Goal: Task Accomplishment & Management: Use online tool/utility

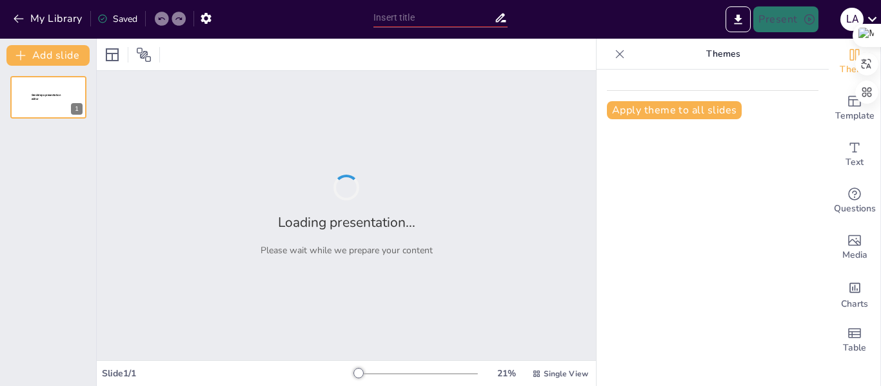
type input "Clasificación de Agentes Externos Productores de Lesiones"
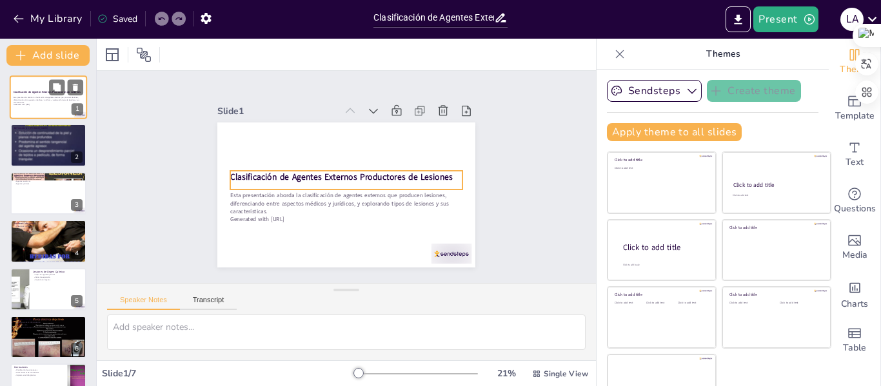
click at [37, 93] on strong "Clasificación de Agentes Externos Productores de Lesiones" at bounding box center [47, 91] width 67 height 3
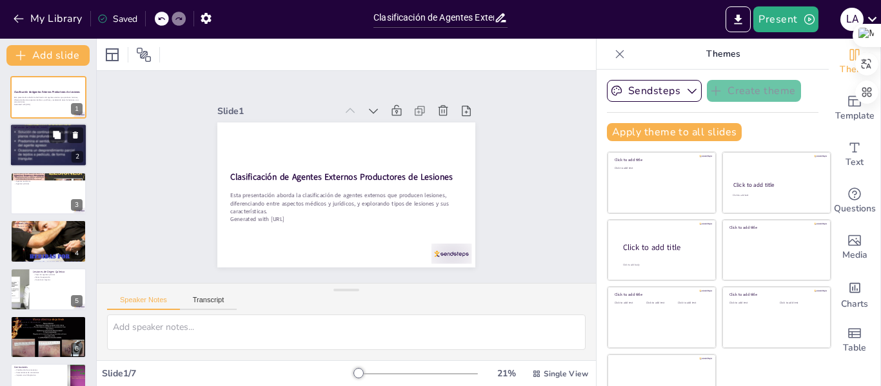
click at [43, 151] on div at bounding box center [48, 145] width 77 height 58
type textarea "La definición de lesión es esencial para comprender su impacto en la salud y el…"
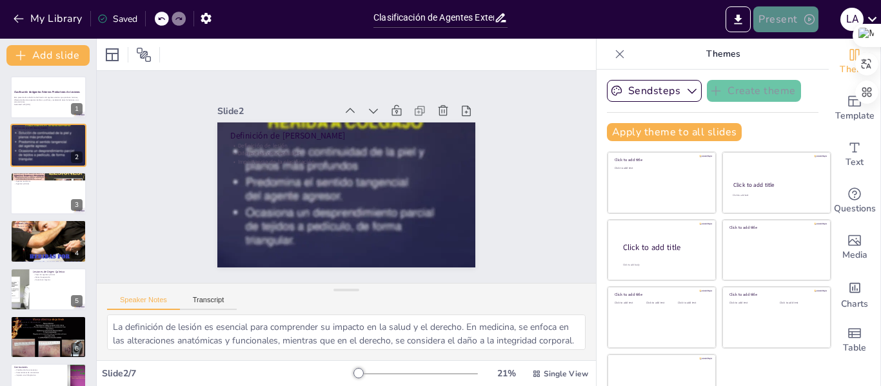
click at [769, 19] on button "Present" at bounding box center [785, 19] width 64 height 26
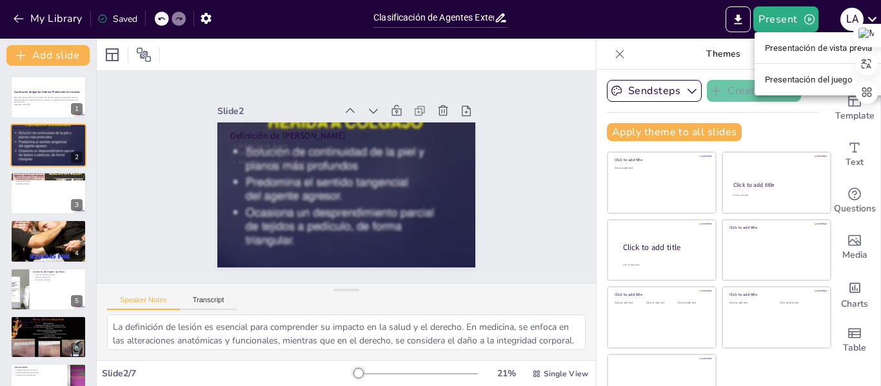
click at [627, 30] on div at bounding box center [440, 193] width 881 height 386
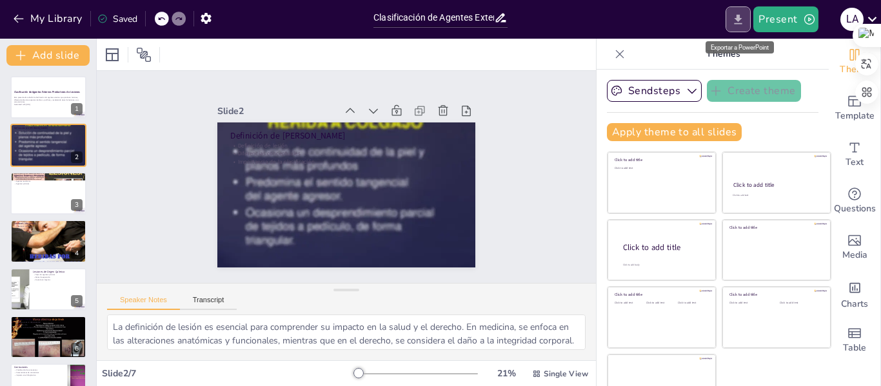
click at [735, 17] on icon "Export to PowerPoint" at bounding box center [738, 20] width 14 height 14
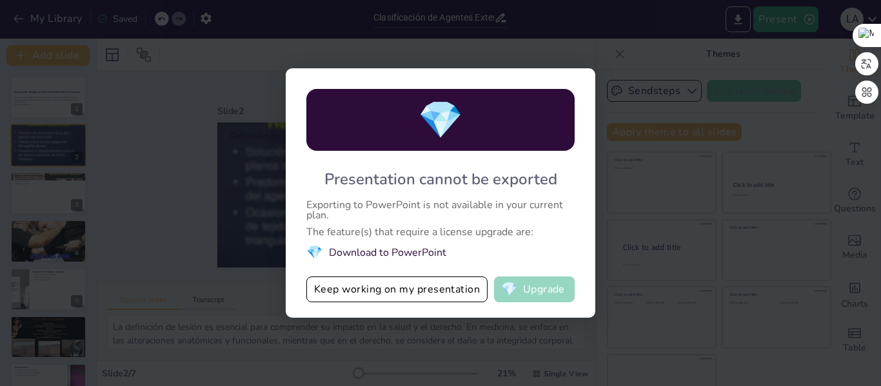
click at [543, 291] on button "💎 Upgrade" at bounding box center [534, 290] width 81 height 26
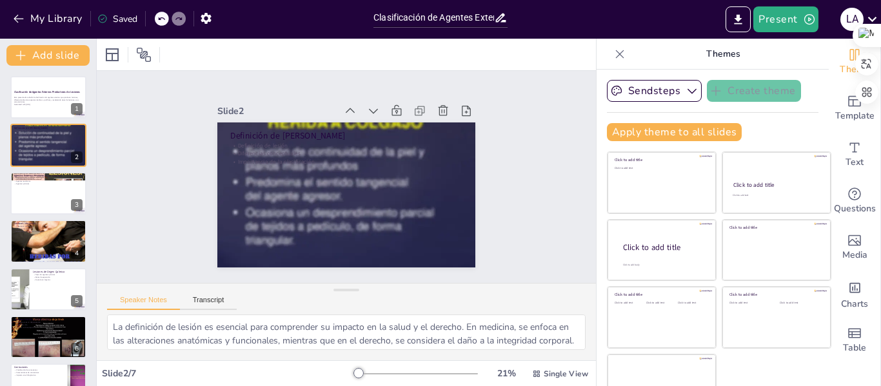
click at [123, 19] on div "Saved" at bounding box center [117, 19] width 40 height 12
click at [39, 92] on strong "Clasificación de Agentes Externos Productores de Lesiones" at bounding box center [47, 91] width 67 height 3
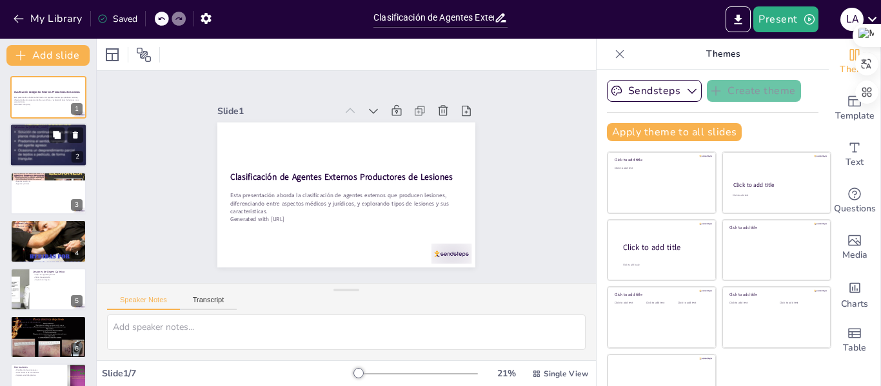
click at [34, 146] on div at bounding box center [48, 145] width 77 height 58
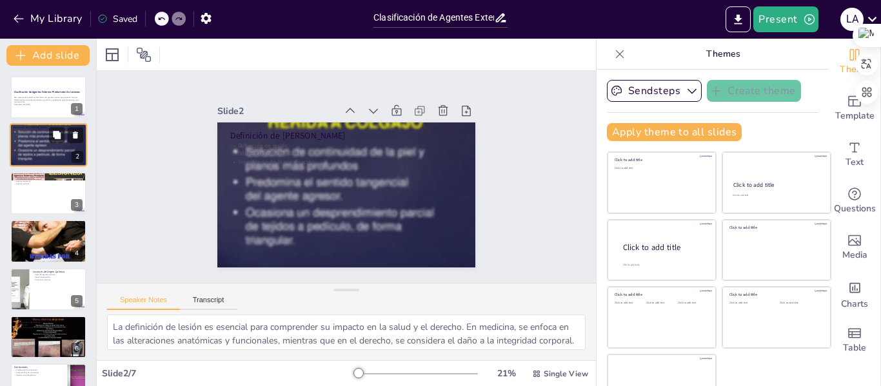
click at [34, 146] on div at bounding box center [48, 145] width 77 height 58
click at [40, 205] on div at bounding box center [48, 193] width 77 height 44
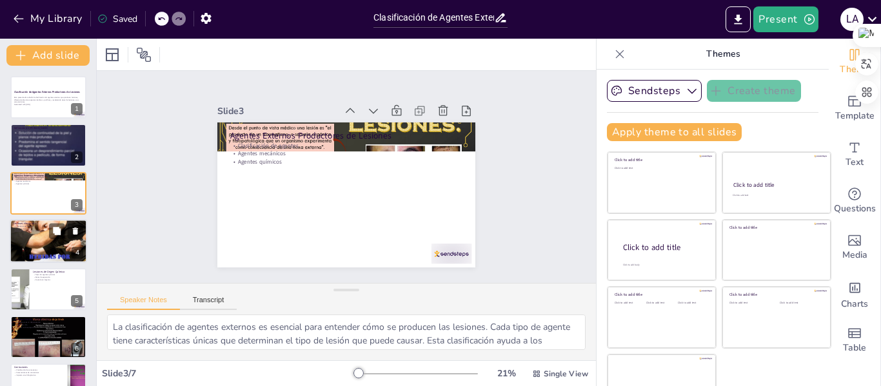
click at [44, 238] on div at bounding box center [48, 241] width 77 height 52
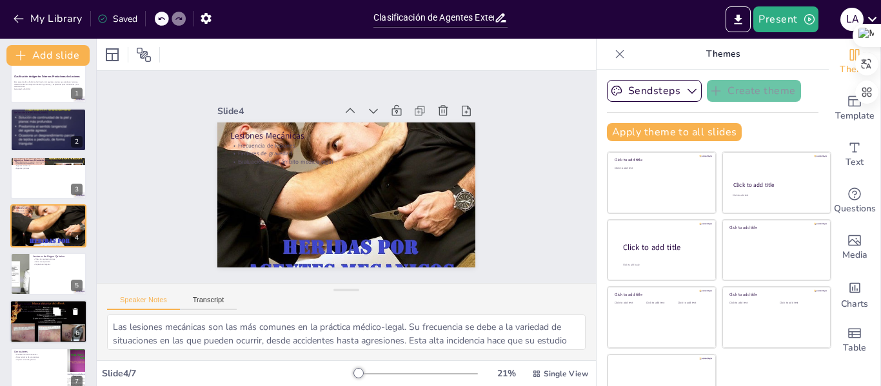
click at [35, 319] on div at bounding box center [48, 322] width 77 height 44
type textarea "La diferenciación entre lesiones vitales y postmortales es esencial para la inv…"
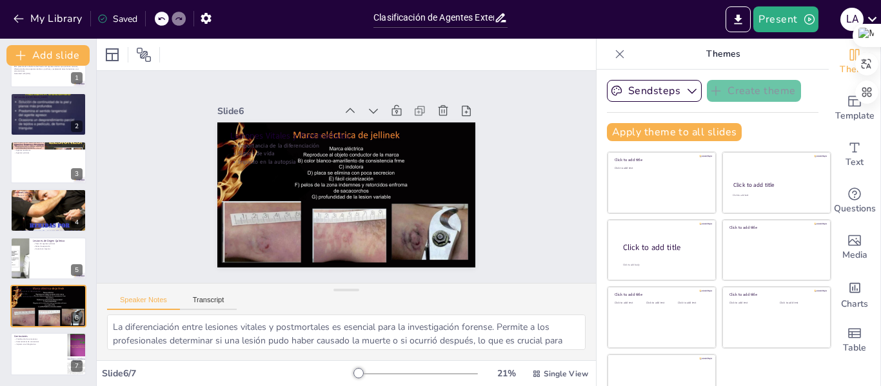
scroll to position [30, 0]
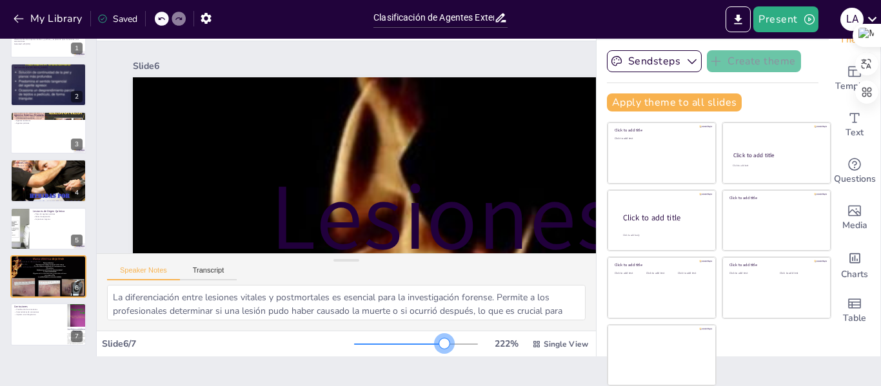
click at [426, 344] on div at bounding box center [416, 344] width 124 height 10
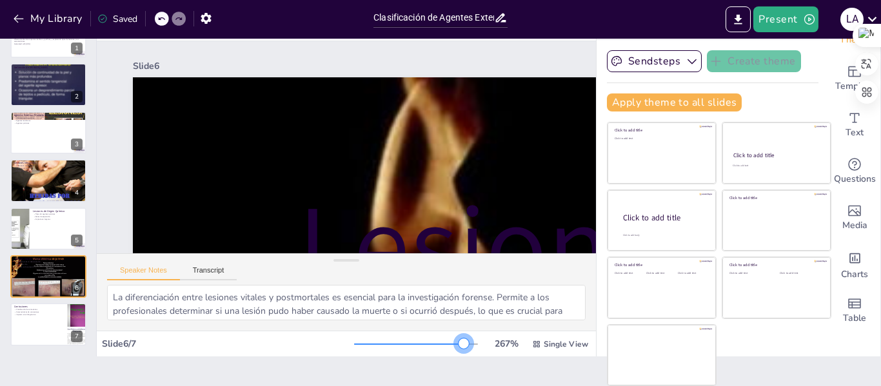
click at [445, 344] on div at bounding box center [416, 344] width 124 height 10
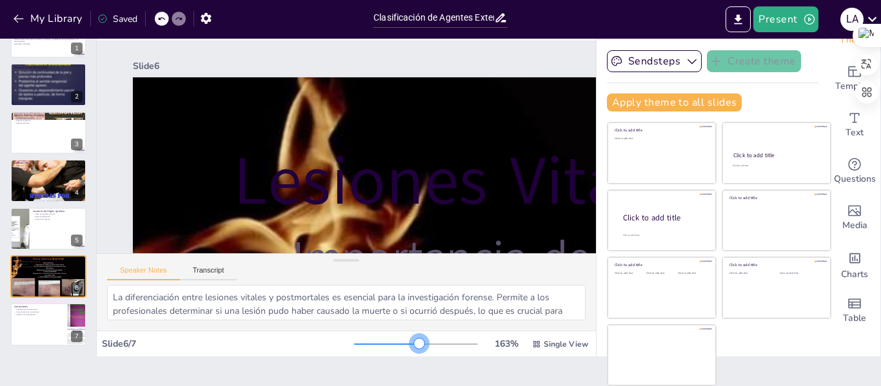
click at [401, 344] on div at bounding box center [386, 344] width 65 height 1
click at [787, 17] on button "Present" at bounding box center [785, 19] width 64 height 26
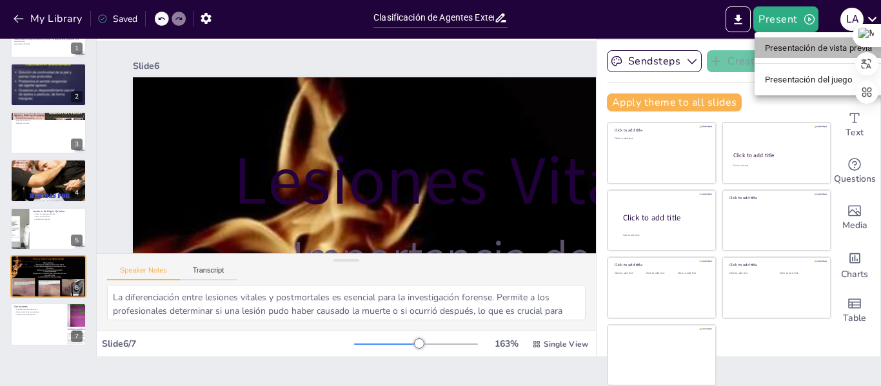
click at [794, 44] on font "Presentación de vista previa" at bounding box center [819, 48] width 108 height 10
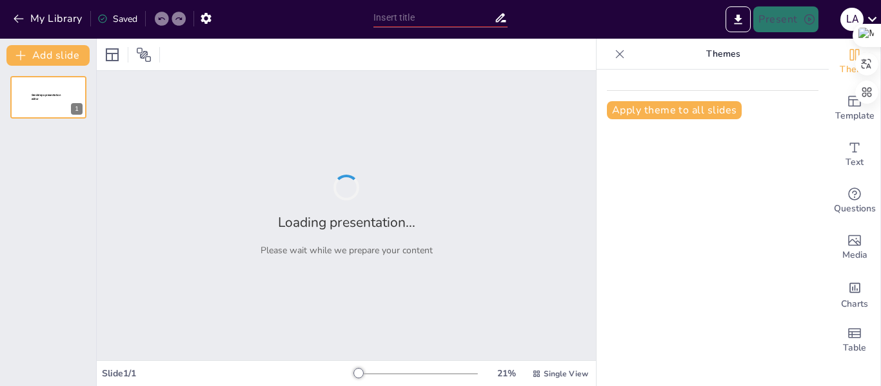
type input "Clasificación de Agentes Externos Productores de Lesiones"
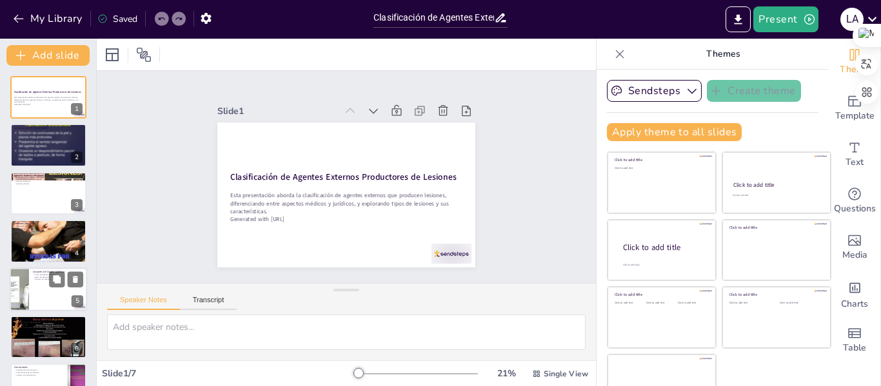
click at [25, 289] on div at bounding box center [19, 290] width 77 height 44
type textarea "Los agentes químicos pueden clasificarse en varios tipos, incluidos ácidos y ál…"
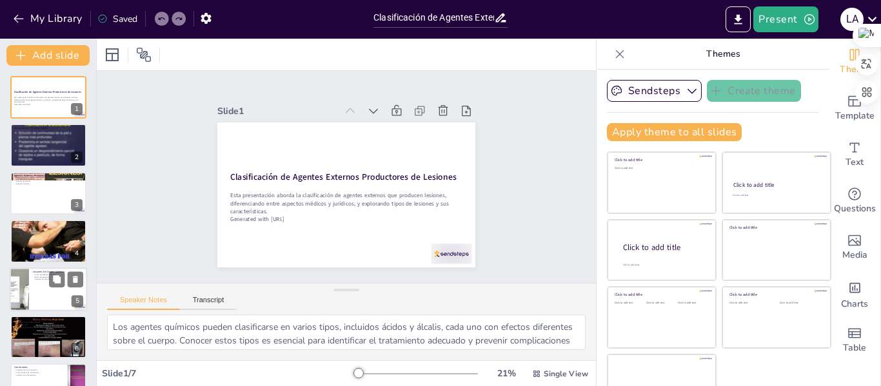
scroll to position [31, 0]
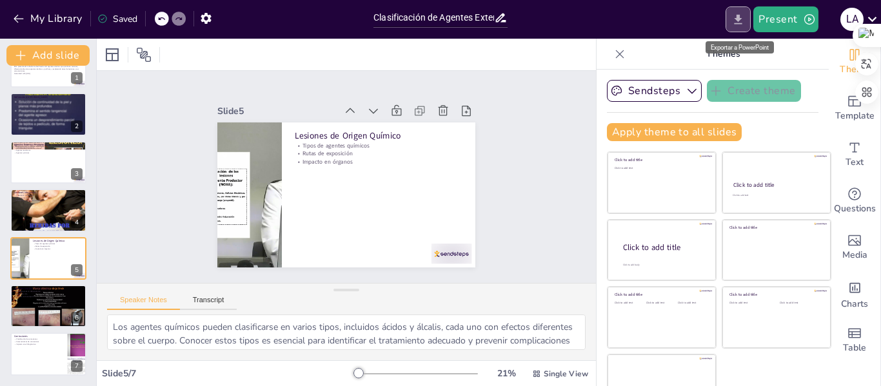
click at [739, 14] on icon "Export to PowerPoint" at bounding box center [738, 20] width 14 height 14
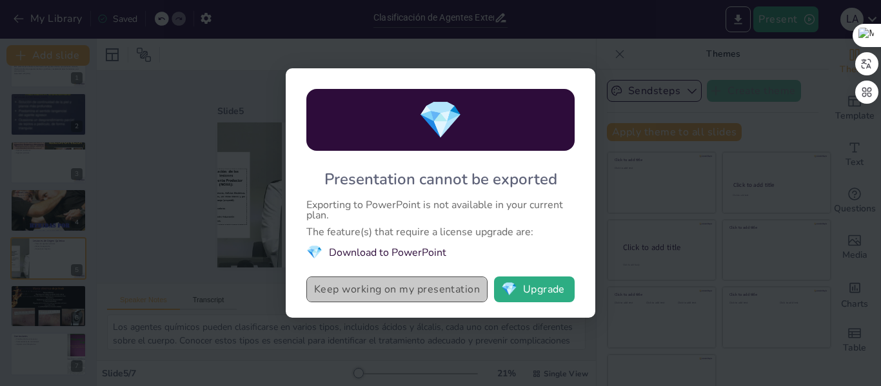
click at [408, 288] on button "Keep working on my presentation" at bounding box center [396, 290] width 181 height 26
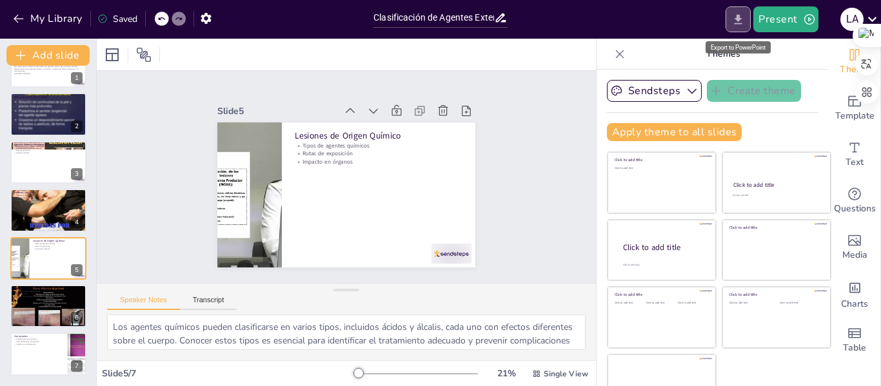
click at [738, 21] on icon "Export to PowerPoint" at bounding box center [738, 20] width 14 height 14
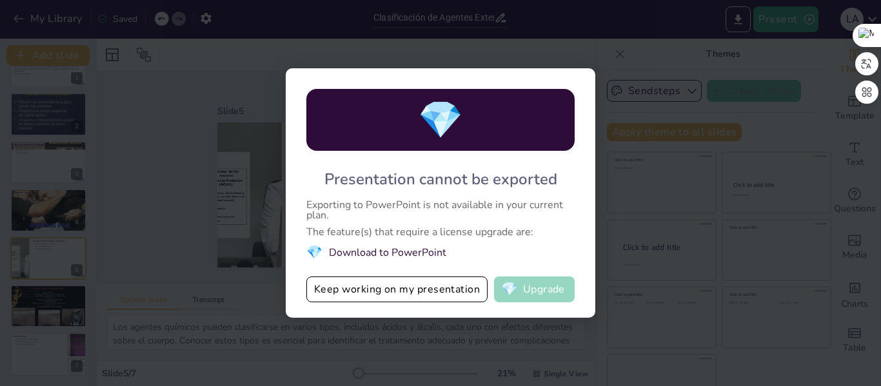
click at [529, 290] on button "💎 Upgrade" at bounding box center [534, 290] width 81 height 26
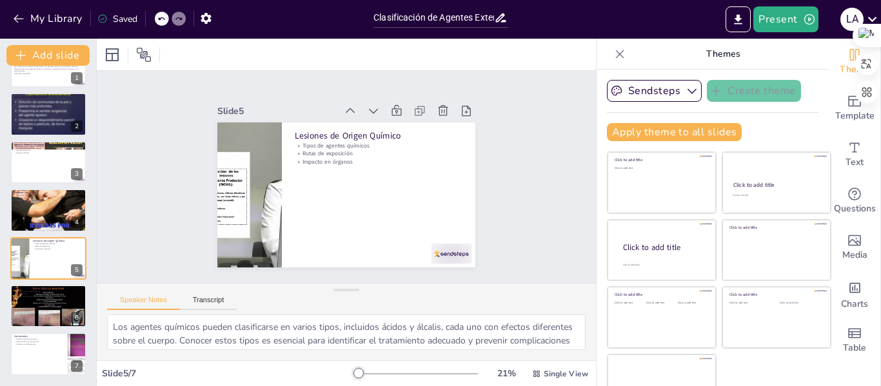
click at [613, 52] on icon at bounding box center [619, 54] width 13 height 13
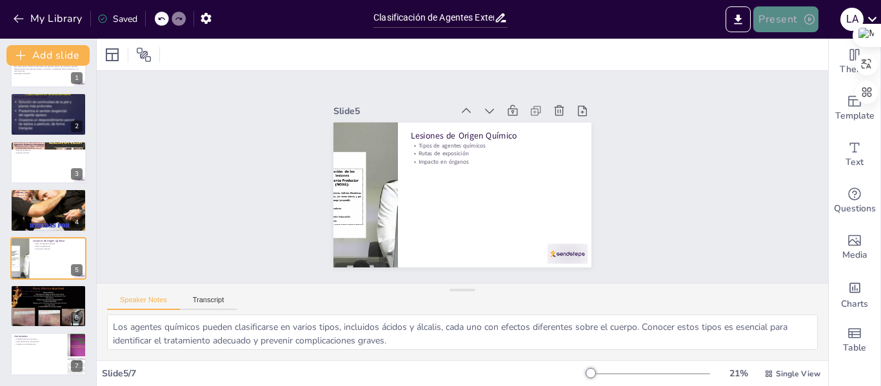
click at [796, 15] on button "Present" at bounding box center [785, 19] width 64 height 26
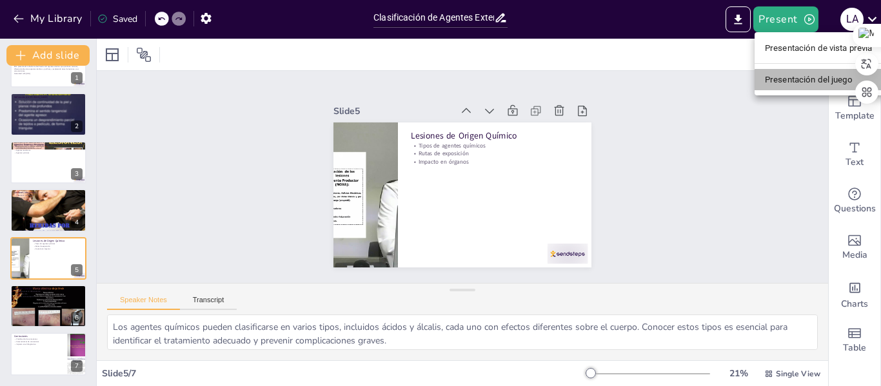
click at [796, 83] on font "Presentación del juego" at bounding box center [809, 80] width 88 height 10
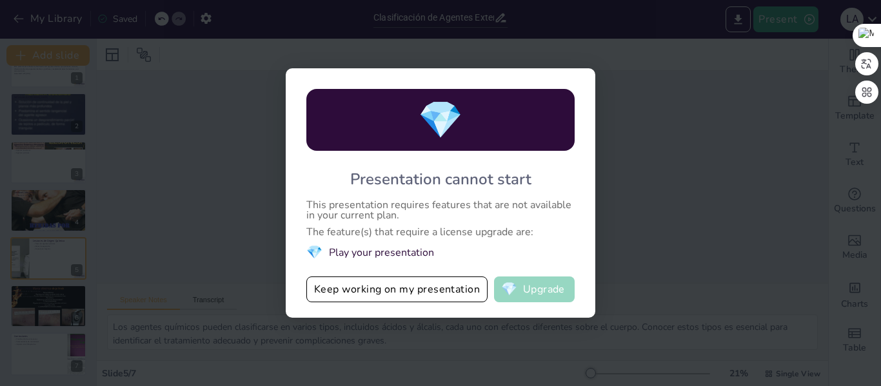
click at [514, 296] on span "💎" at bounding box center [509, 289] width 16 height 13
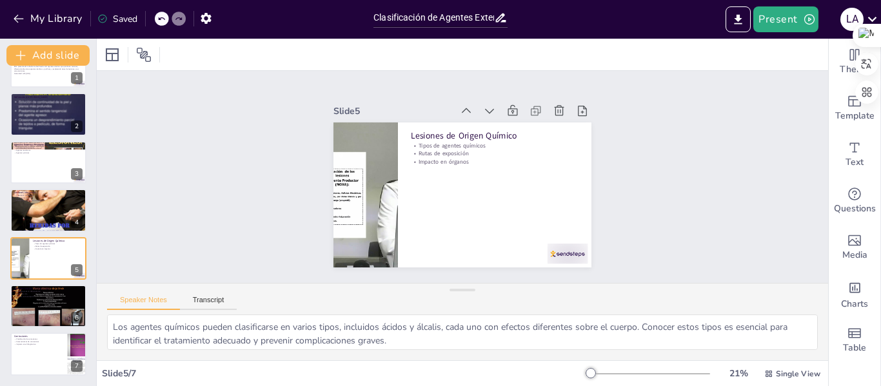
click at [125, 21] on div "Saved" at bounding box center [117, 19] width 40 height 12
click at [122, 21] on div "Saved" at bounding box center [117, 19] width 40 height 12
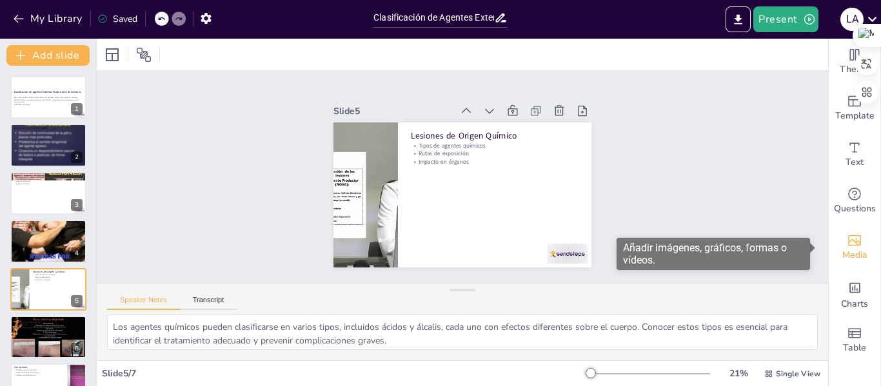
click at [857, 235] on div "Media" at bounding box center [854, 247] width 52 height 46
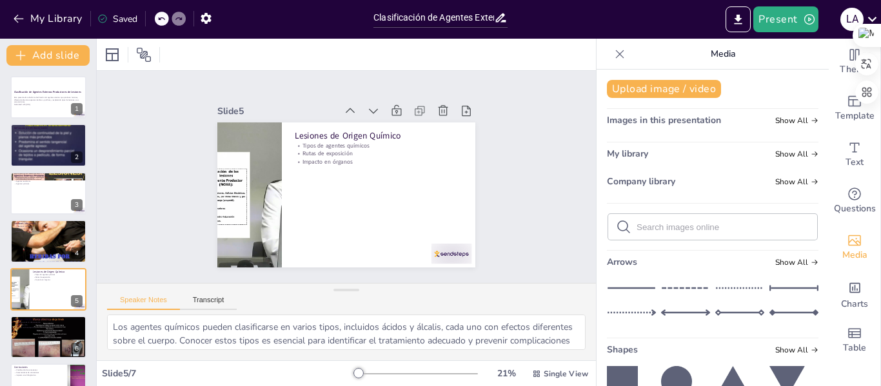
click at [617, 57] on div at bounding box center [619, 54] width 21 height 21
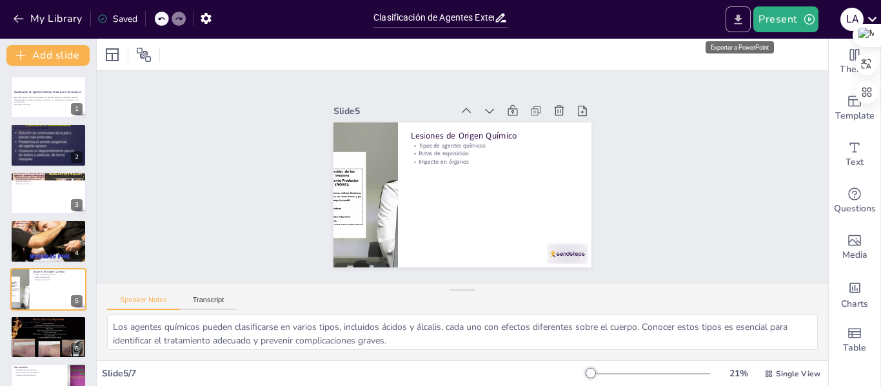
click at [739, 16] on icon "Export to PowerPoint" at bounding box center [738, 19] width 8 height 10
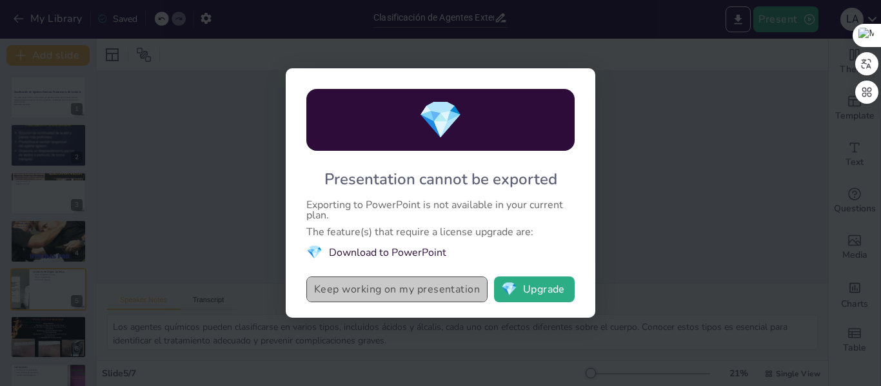
click at [378, 293] on button "Keep working on my presentation" at bounding box center [396, 290] width 181 height 26
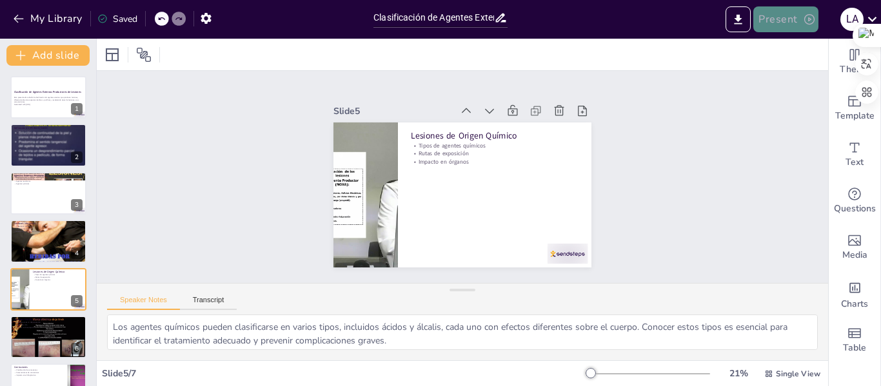
click at [812, 14] on icon "button" at bounding box center [809, 19] width 13 height 13
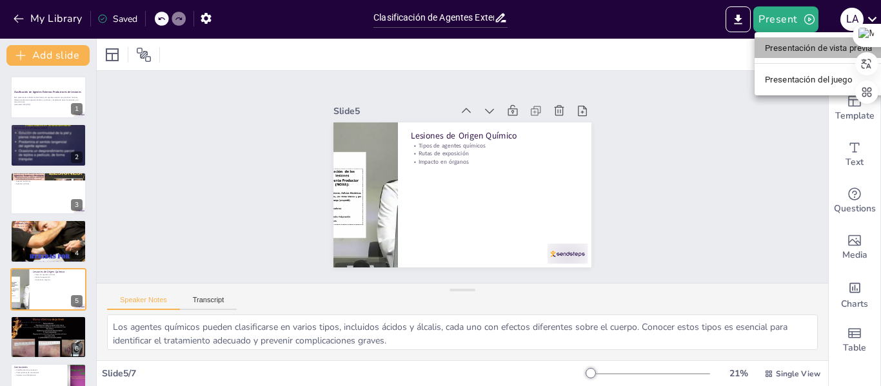
click at [804, 39] on li "Presentación de vista previa" at bounding box center [818, 47] width 128 height 21
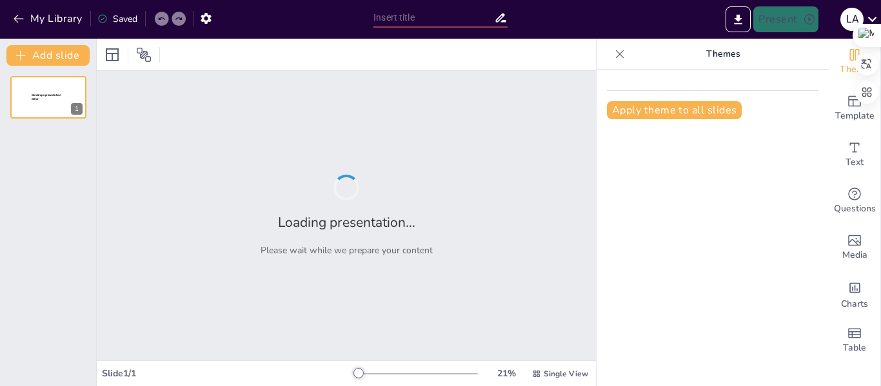
type input "Clasificación de Agentes Externos Productores de Lesiones"
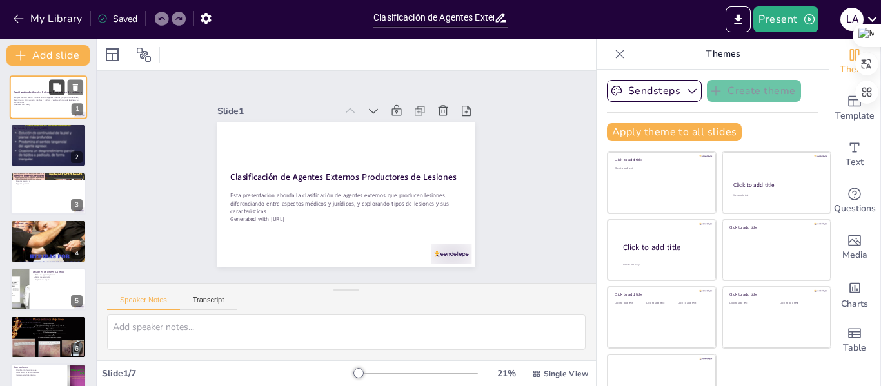
click at [55, 81] on button at bounding box center [56, 86] width 15 height 15
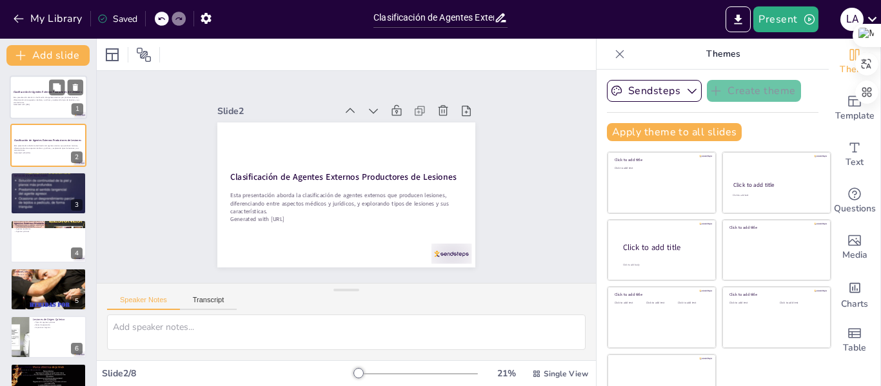
click at [17, 95] on div "Clasificación de Agentes Externos Productores de Lesiones" at bounding box center [49, 93] width 70 height 6
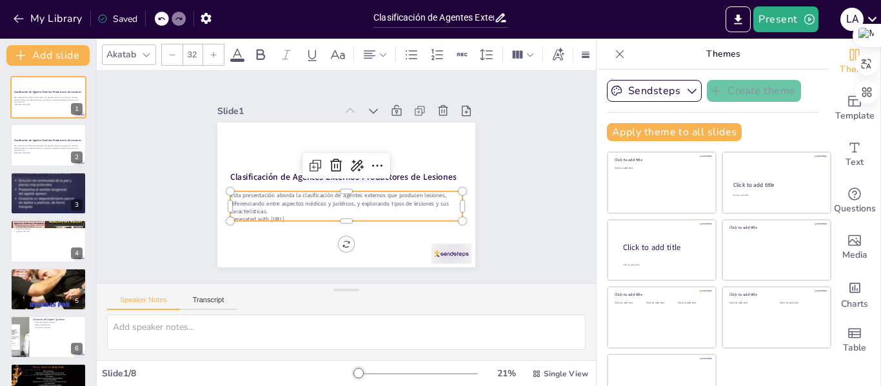
click at [286, 207] on p "Esta presentación aborda la clasificación de agentes externos que producen lesi…" at bounding box center [338, 202] width 228 height 95
click at [218, 46] on div at bounding box center [213, 54] width 21 height 21
type input "33"
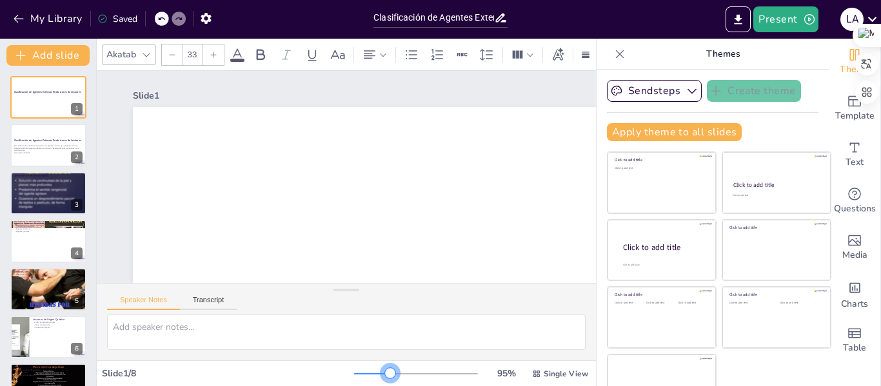
drag, startPoint x: 341, startPoint y: 373, endPoint x: 372, endPoint y: 377, distance: 31.1
click at [385, 377] on div at bounding box center [390, 373] width 10 height 10
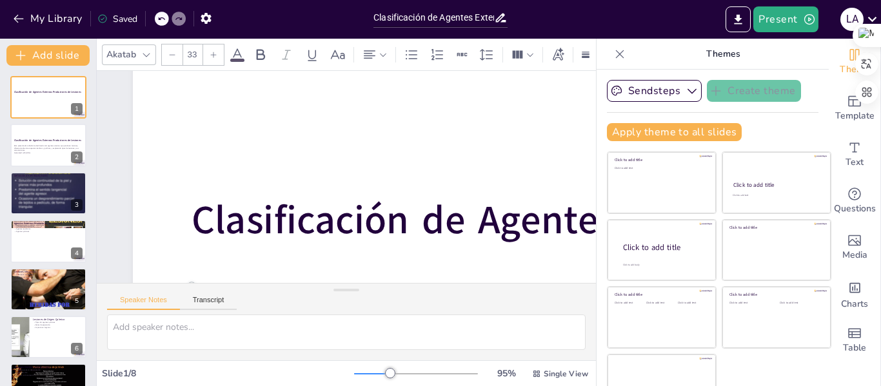
scroll to position [155, 0]
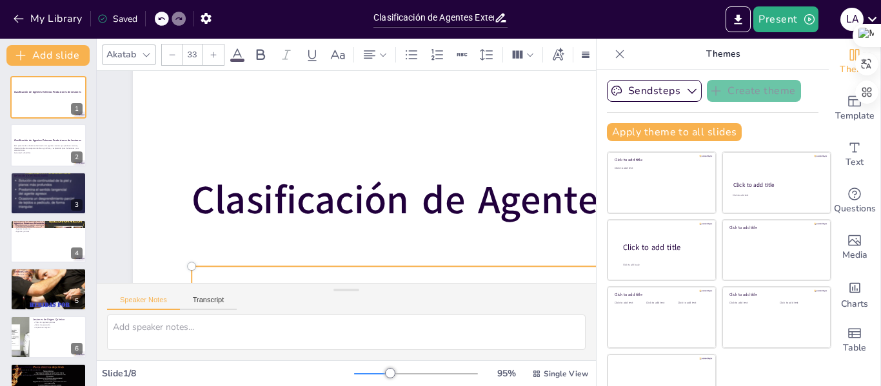
click at [613, 59] on icon at bounding box center [619, 54] width 13 height 13
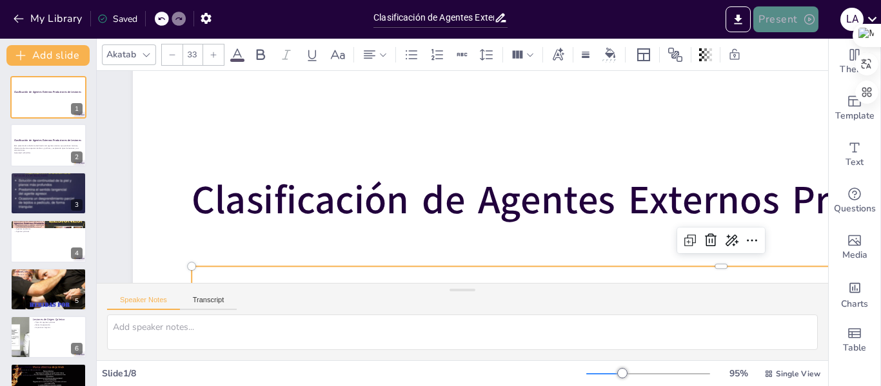
click at [765, 8] on button "Present" at bounding box center [785, 19] width 64 height 26
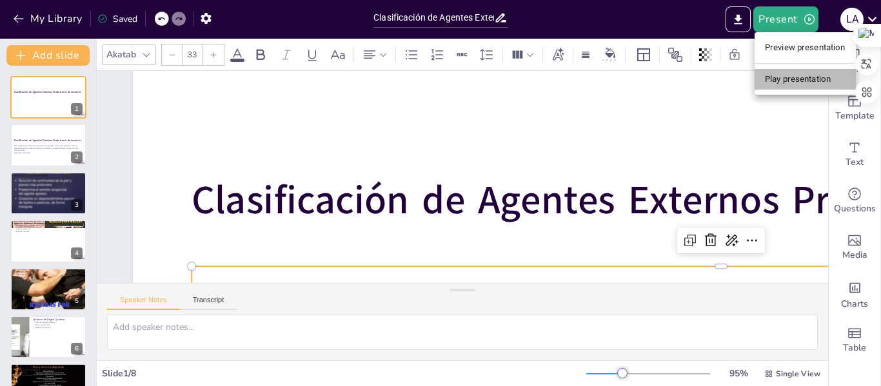
click at [798, 78] on li "Play presentation" at bounding box center [804, 79] width 101 height 21
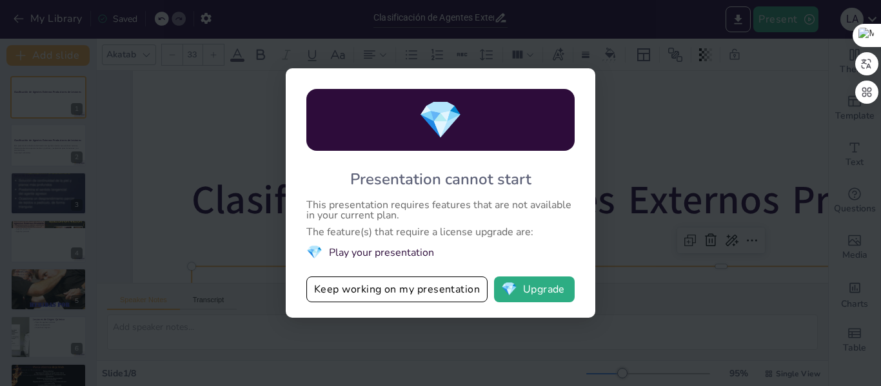
click at [416, 255] on li "💎 Play your presentation" at bounding box center [440, 252] width 268 height 17
click at [524, 288] on button "💎 Upgrade" at bounding box center [534, 290] width 81 height 26
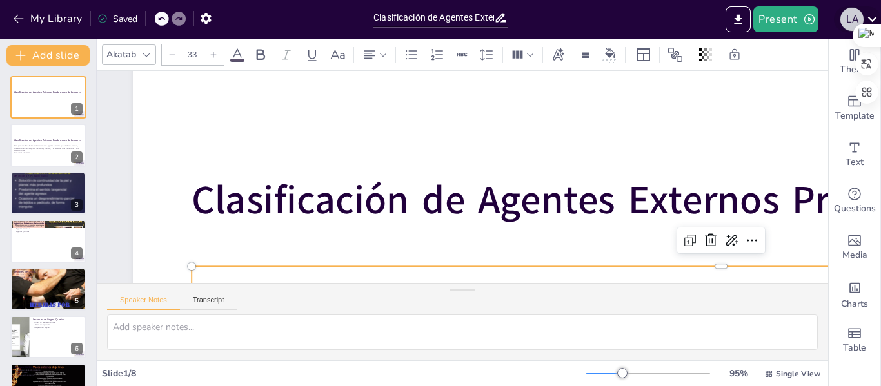
click at [852, 9] on div "L A" at bounding box center [851, 19] width 23 height 23
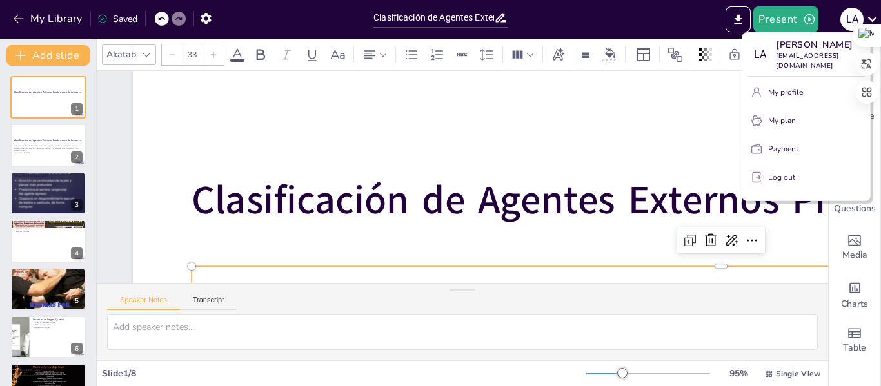
click at [629, 109] on div at bounding box center [440, 193] width 881 height 386
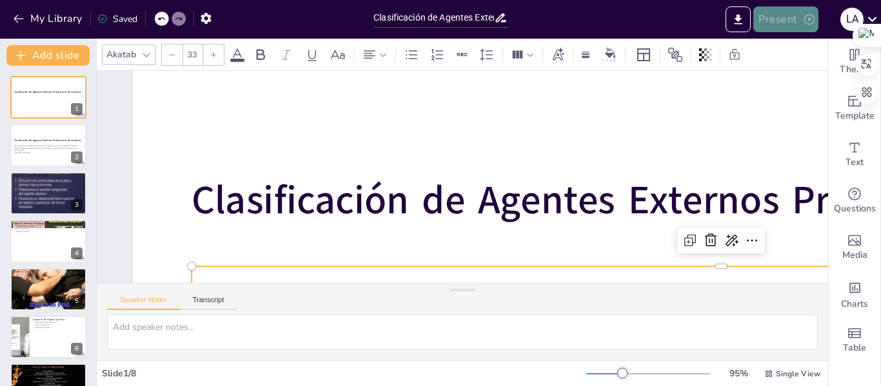
click at [787, 16] on button "Present" at bounding box center [785, 19] width 64 height 26
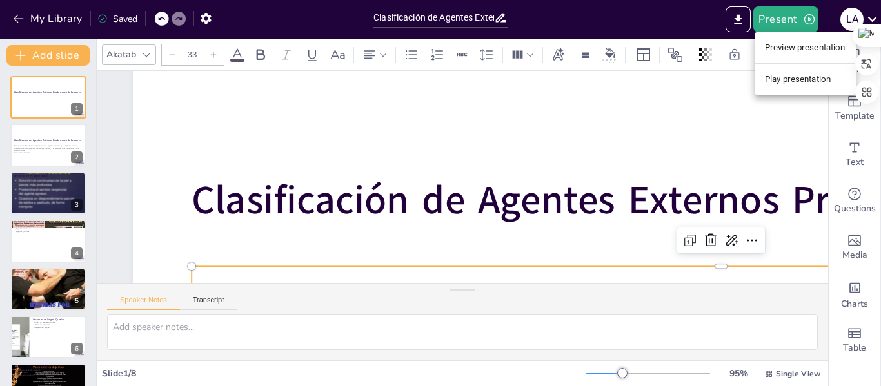
click at [794, 46] on li "Preview presentation" at bounding box center [804, 47] width 101 height 21
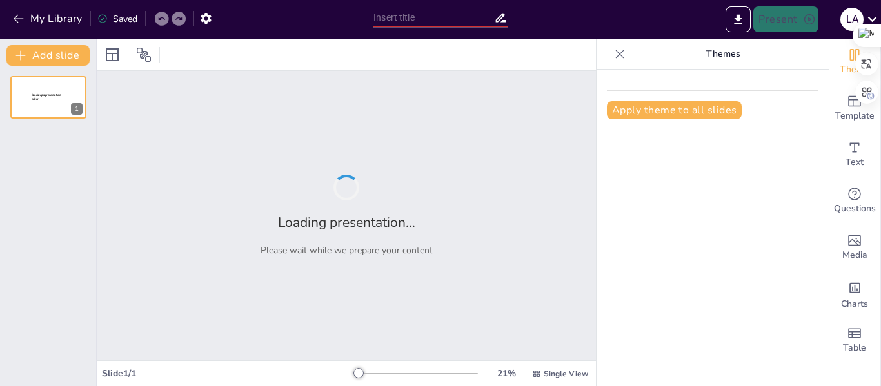
type input "Clasificación de Agentes Externos Productores de Lesiones"
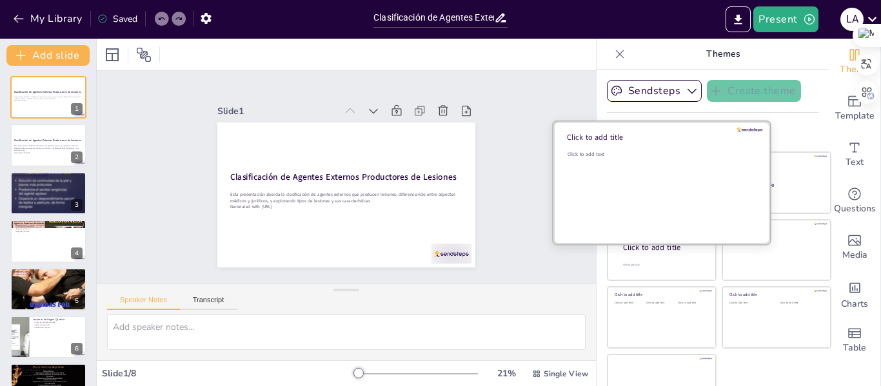
click at [620, 159] on div "Click to add text" at bounding box center [659, 191] width 184 height 80
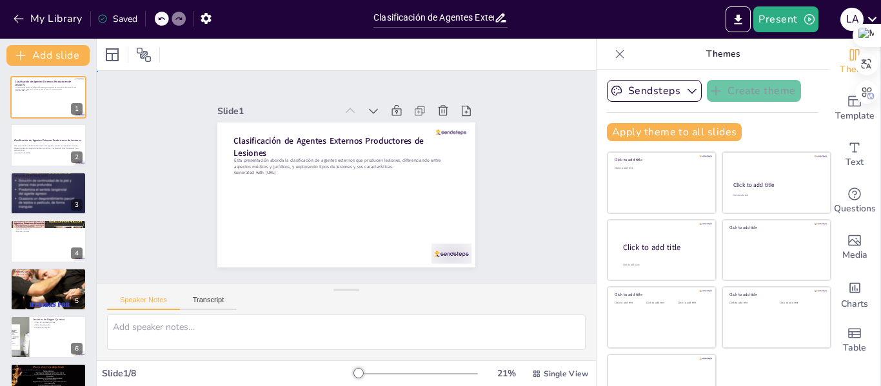
click at [511, 117] on div "Slide 1 Clasificación de Agentes Externos Productores de Lesiones Esta presenta…" at bounding box center [346, 176] width 518 height 263
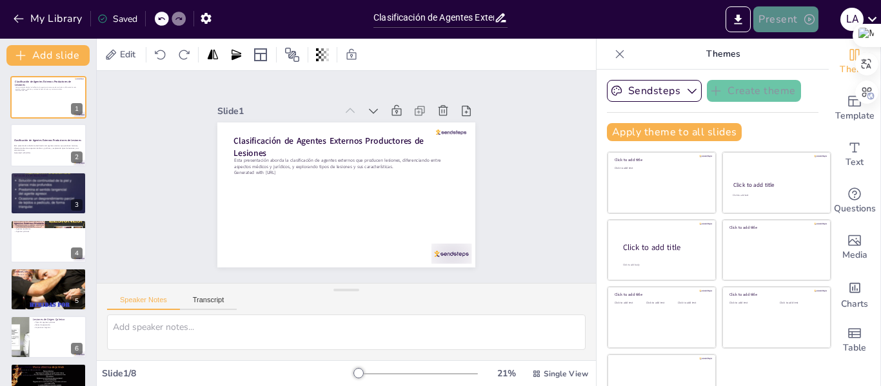
click at [757, 20] on button "Present" at bounding box center [785, 19] width 64 height 26
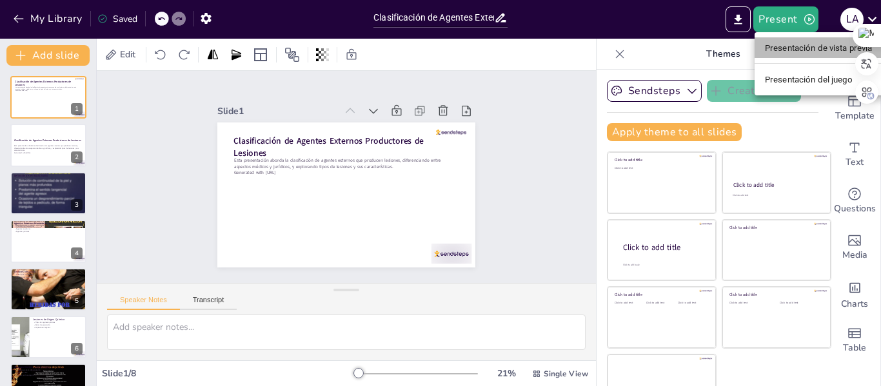
click at [812, 52] on font "Presentación de vista previa" at bounding box center [819, 48] width 108 height 10
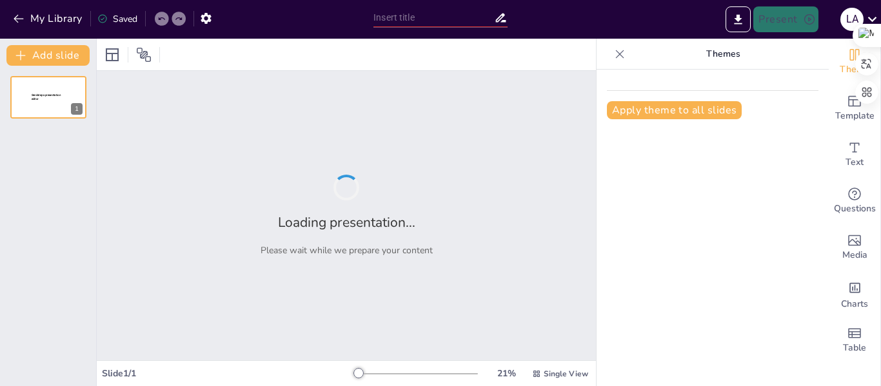
type input "Clasificación de Agentes Externos Productores de Lesiones"
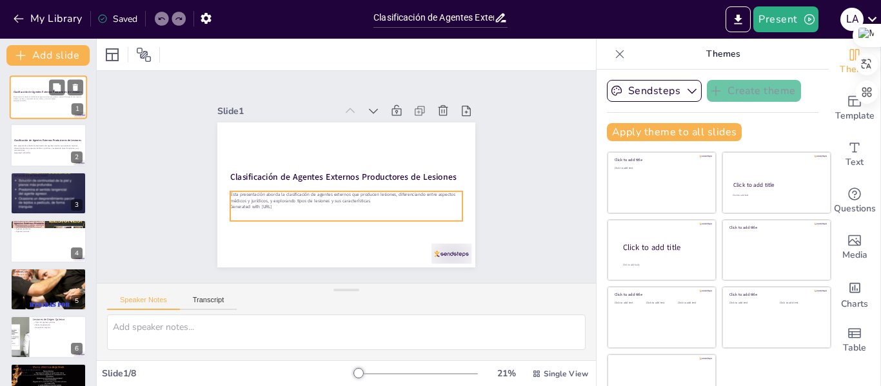
click at [61, 99] on p "Esta presentación aborda la clasificación de agentes externos que producen lesi…" at bounding box center [49, 98] width 70 height 4
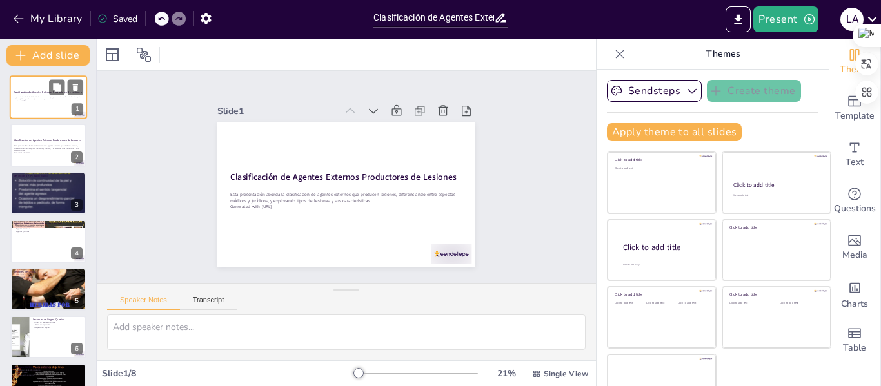
click at [61, 99] on p "Esta presentación aborda la clasificación de agentes externos que producen lesi…" at bounding box center [49, 98] width 70 height 4
click at [59, 139] on icon at bounding box center [56, 135] width 9 height 9
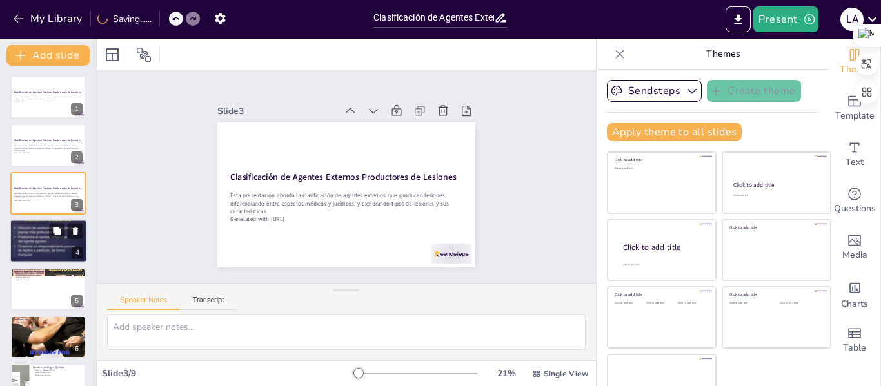
click at [48, 230] on p "Importancia de la clasificación" at bounding box center [49, 231] width 70 height 3
type textarea "La definición de lesión es esencial para comprender su impacto en la salud y el…"
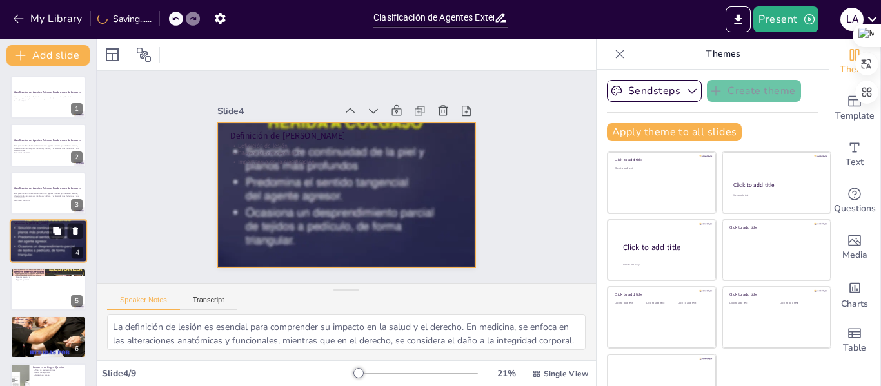
scroll to position [15, 0]
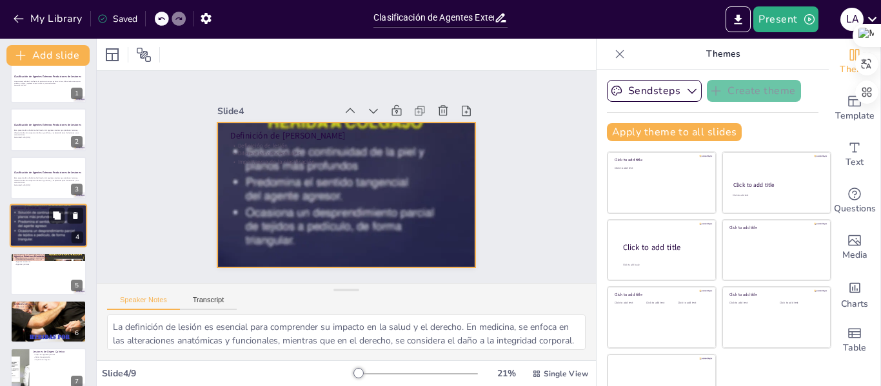
click at [48, 230] on div at bounding box center [48, 226] width 77 height 58
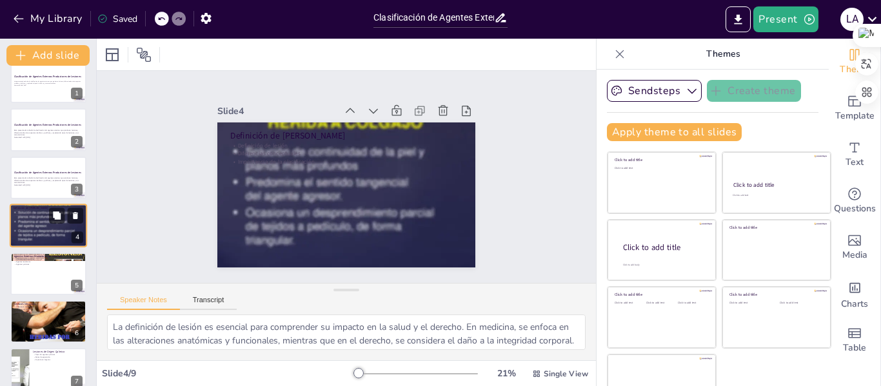
click at [48, 230] on div at bounding box center [48, 226] width 77 height 58
click at [543, 377] on span "Single View" at bounding box center [565, 374] width 44 height 10
click at [534, 211] on div "Slide 1 Clasificación de Agentes Externos Productores de Lesiones Esta presenta…" at bounding box center [346, 177] width 540 height 356
click at [810, 22] on icon "button" at bounding box center [809, 19] width 13 height 13
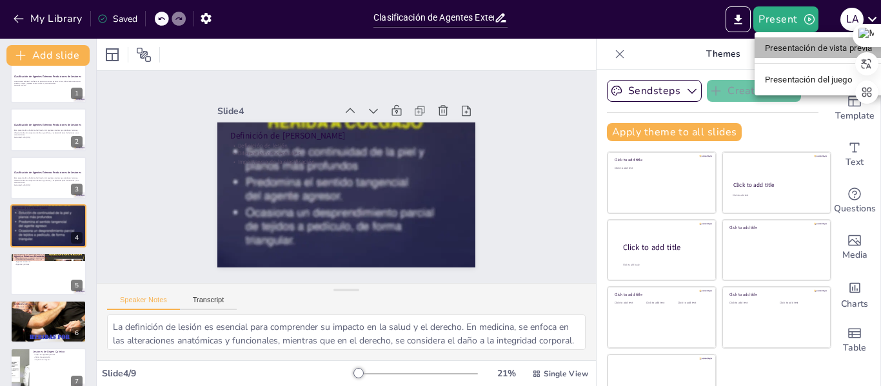
click at [799, 50] on font "Presentación de vista previa" at bounding box center [819, 48] width 108 height 10
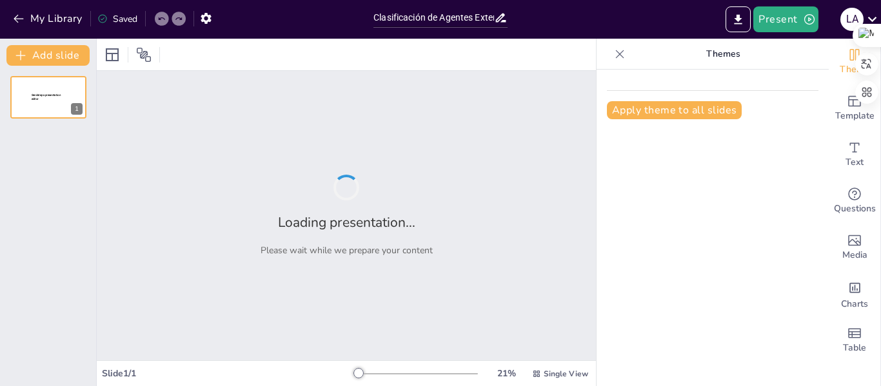
type input "Clasificación de Agentes Externos Productores de Lesiones"
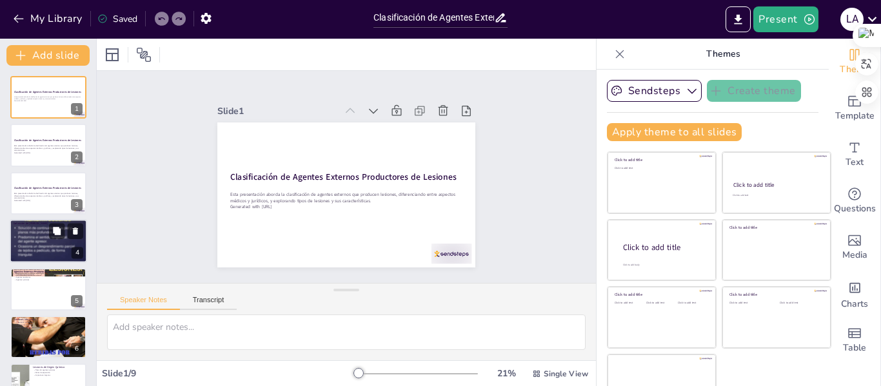
click at [36, 230] on p "Importancia de la clasificación" at bounding box center [49, 231] width 70 height 3
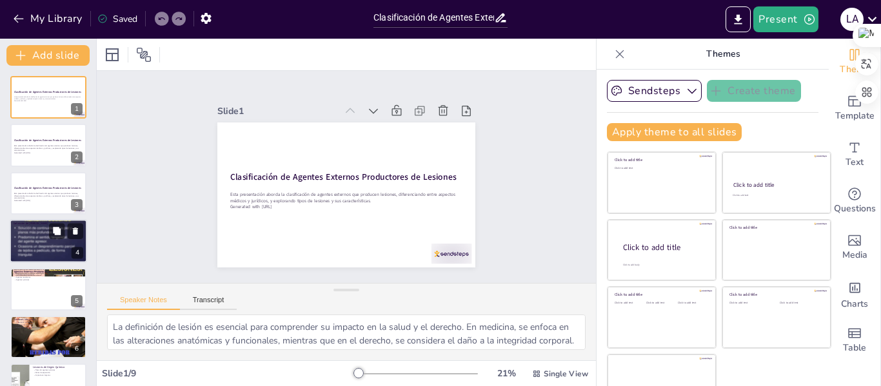
scroll to position [15, 0]
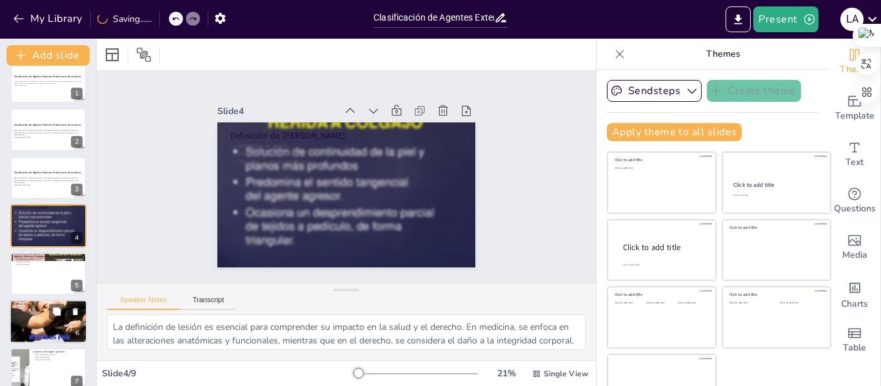
click at [39, 313] on p "Evaluación en el ámbito médico-legal" at bounding box center [49, 312] width 70 height 3
type textarea "Las lesiones mecánicas son las más comunes en la práctica médico-legal. Su frec…"
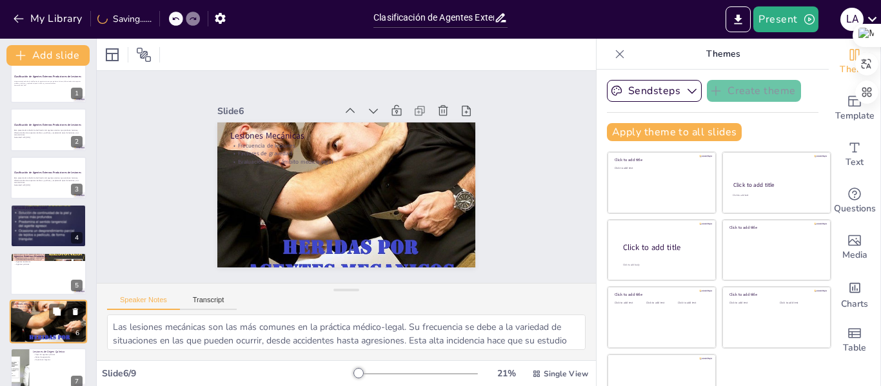
scroll to position [112, 0]
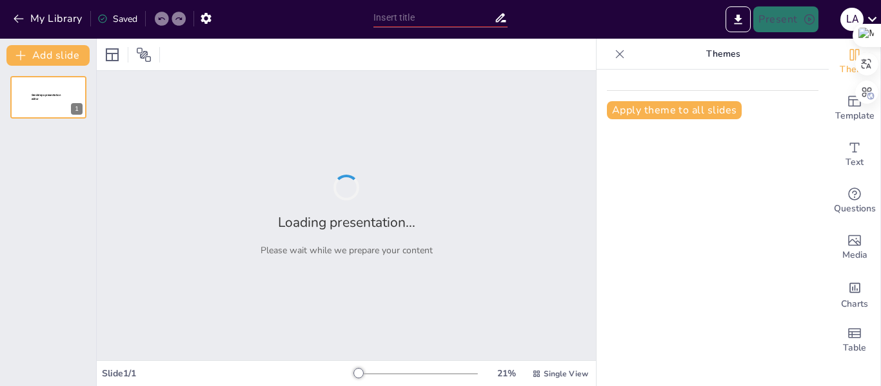
type input "Clasificación de Agentes Externos Productores de Lesiones"
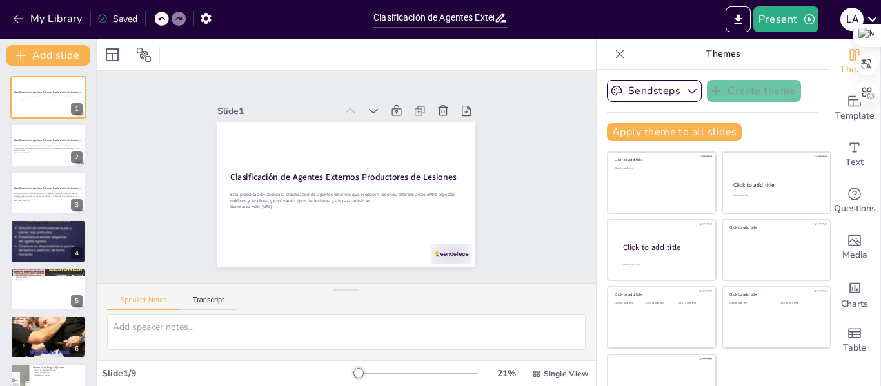
click at [616, 55] on icon at bounding box center [620, 54] width 8 height 8
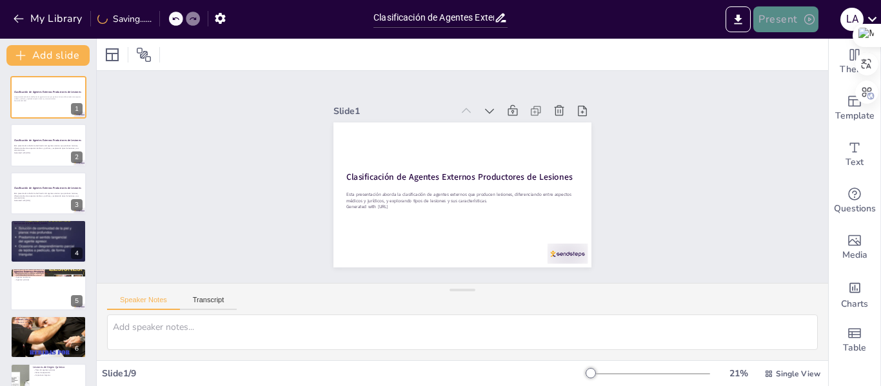
click at [782, 21] on button "Present" at bounding box center [785, 19] width 64 height 26
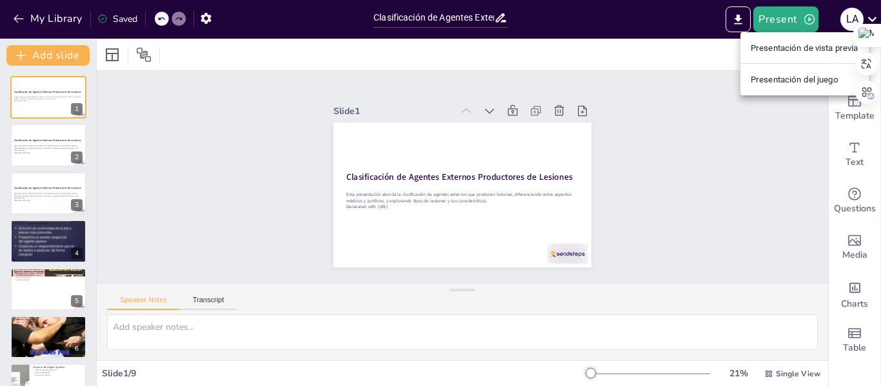
click at [743, 22] on div at bounding box center [440, 193] width 881 height 386
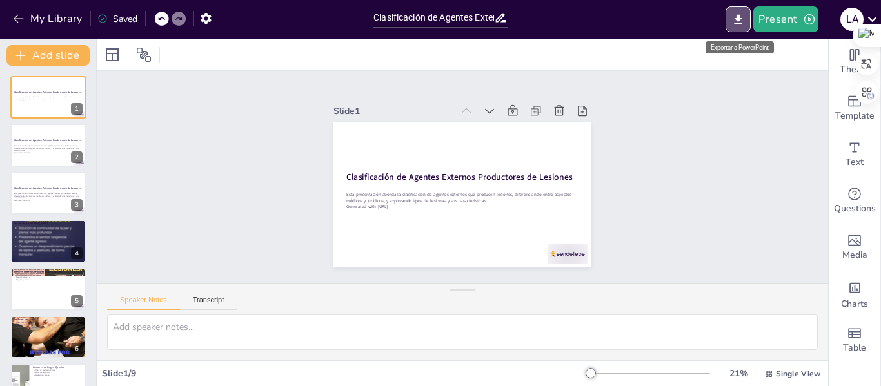
click at [743, 22] on icon "Export to PowerPoint" at bounding box center [738, 20] width 14 height 14
click at [740, 24] on icon "Export to PowerPoint" at bounding box center [738, 19] width 8 height 10
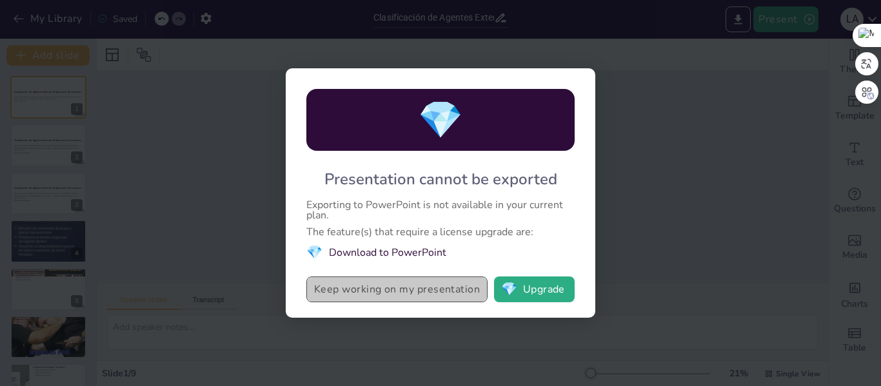
click at [405, 291] on button "Keep working on my presentation" at bounding box center [396, 290] width 181 height 26
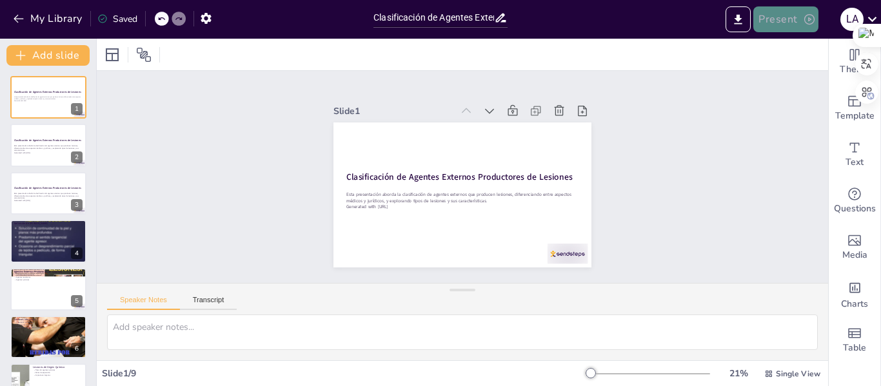
click at [788, 12] on button "Present" at bounding box center [785, 19] width 64 height 26
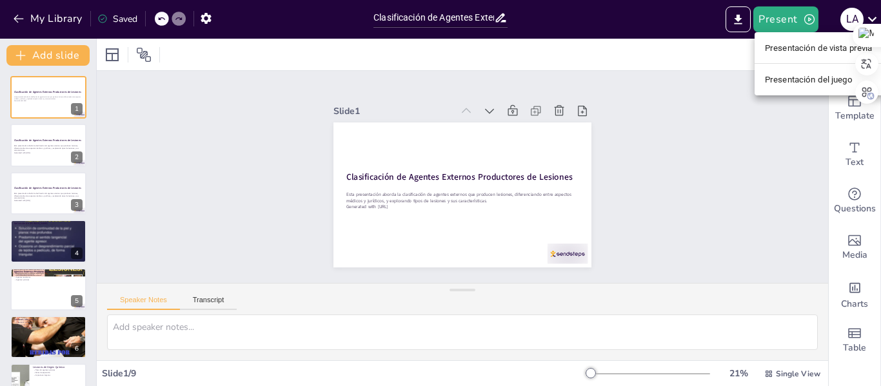
click at [801, 50] on font "Presentación de vista previa" at bounding box center [819, 48] width 108 height 10
